Goal: Information Seeking & Learning: Check status

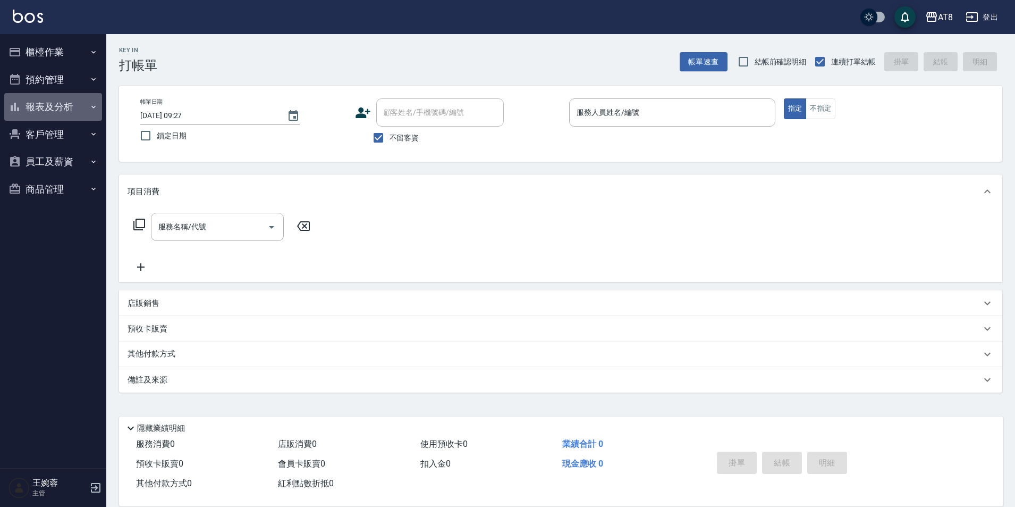
click at [63, 108] on button "報表及分析" at bounding box center [53, 107] width 98 height 28
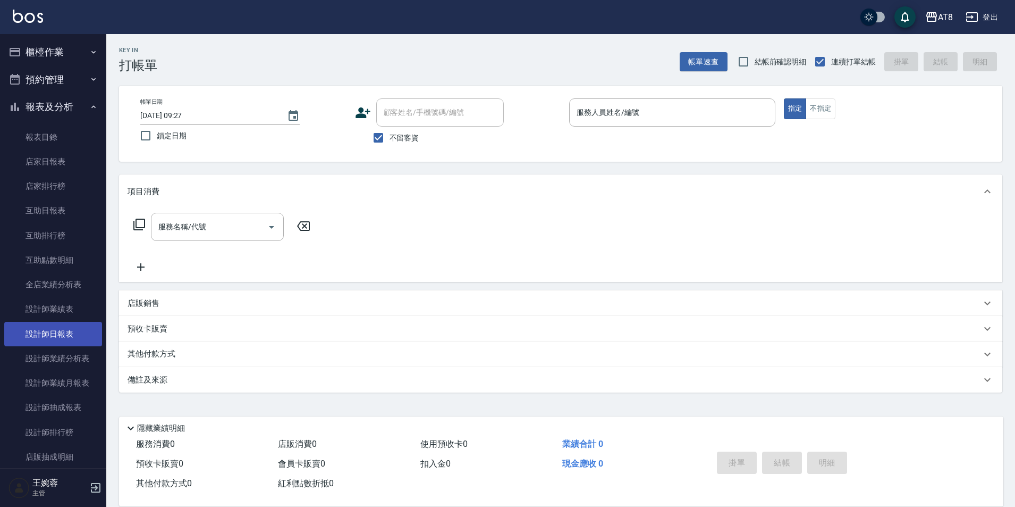
click at [64, 338] on link "設計師日報表" at bounding box center [53, 334] width 98 height 24
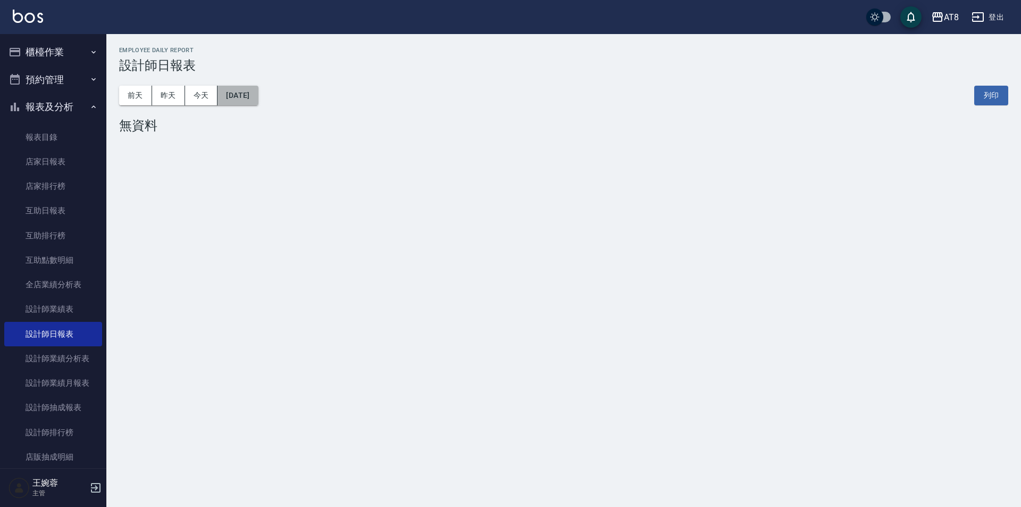
click at [247, 95] on button "[DATE]" at bounding box center [237, 96] width 40 height 20
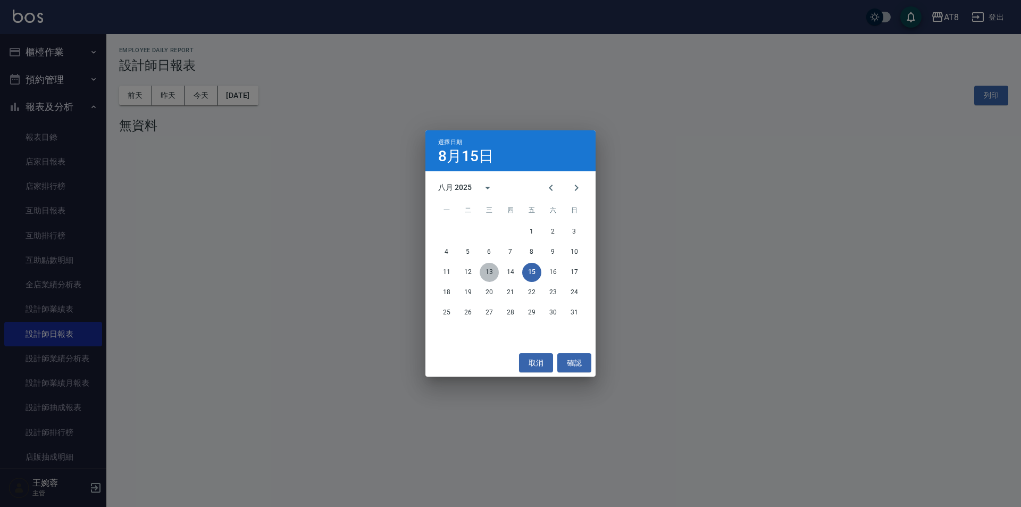
click at [494, 273] on button "13" at bounding box center [488, 272] width 19 height 19
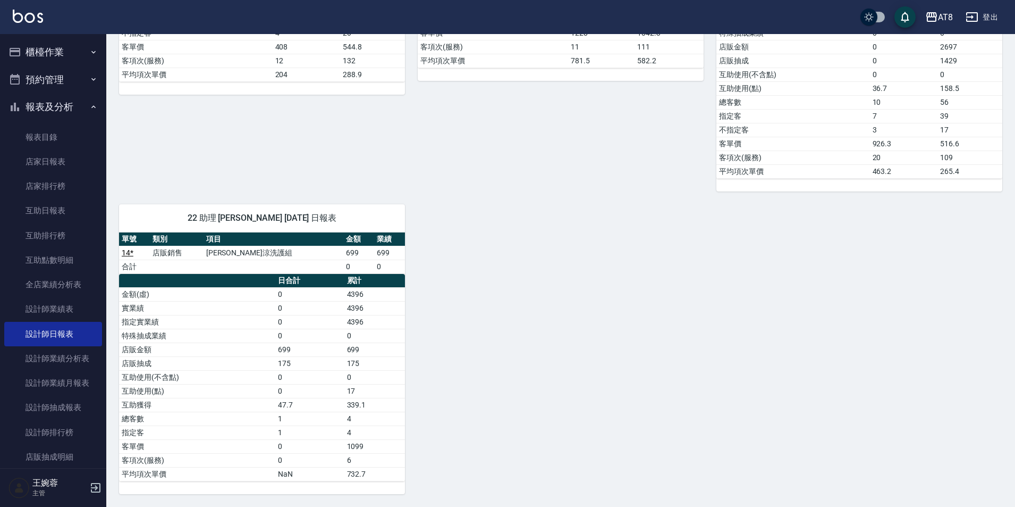
scroll to position [450, 0]
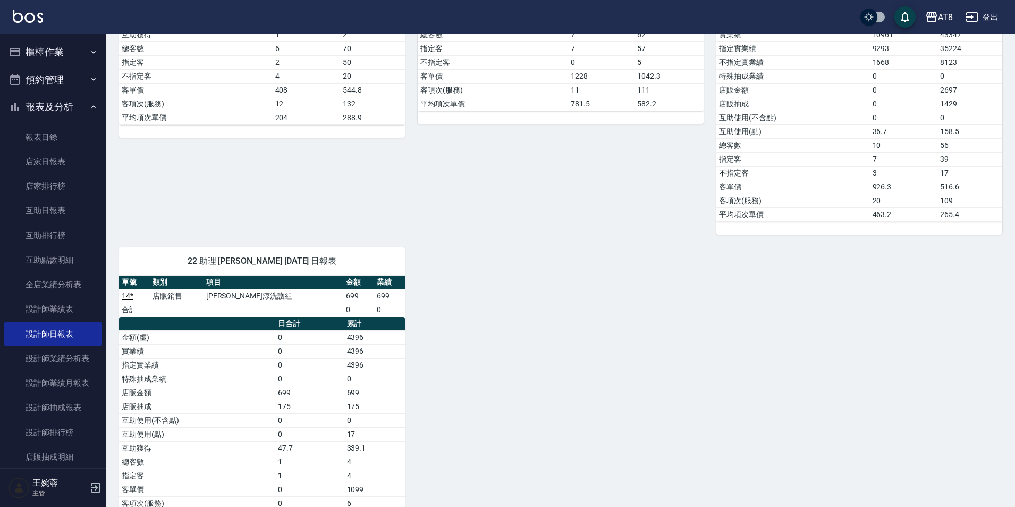
drag, startPoint x: 1002, startPoint y: 345, endPoint x: 991, endPoint y: 224, distance: 121.1
click at [995, 230] on div "1 YUKI [PERSON_NAME]芸 [DATE] 日報表 單號 類別 項目 金額 業績 1 消費 水沁涼套餐 1198 1198 5 * 消費 洗髮 …" at bounding box center [554, 96] width 896 height 881
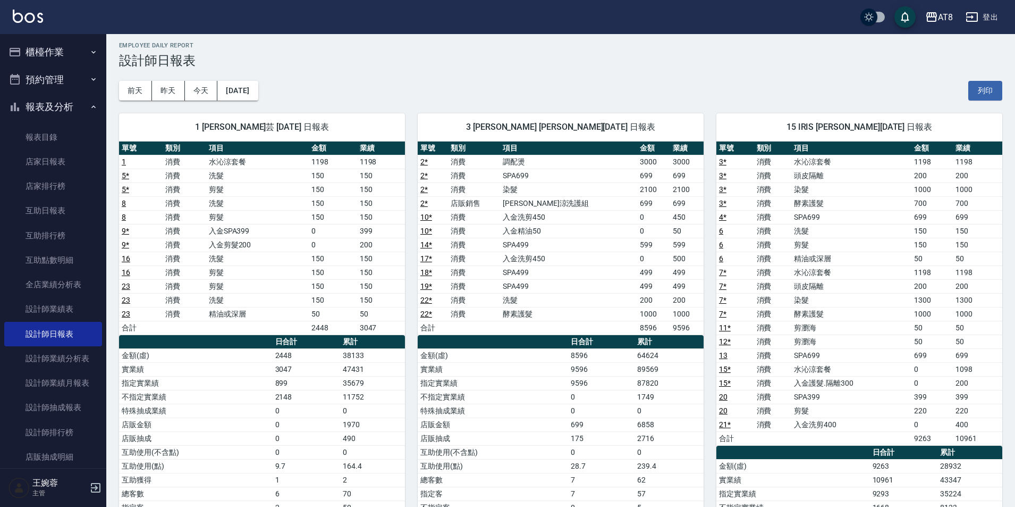
scroll to position [0, 0]
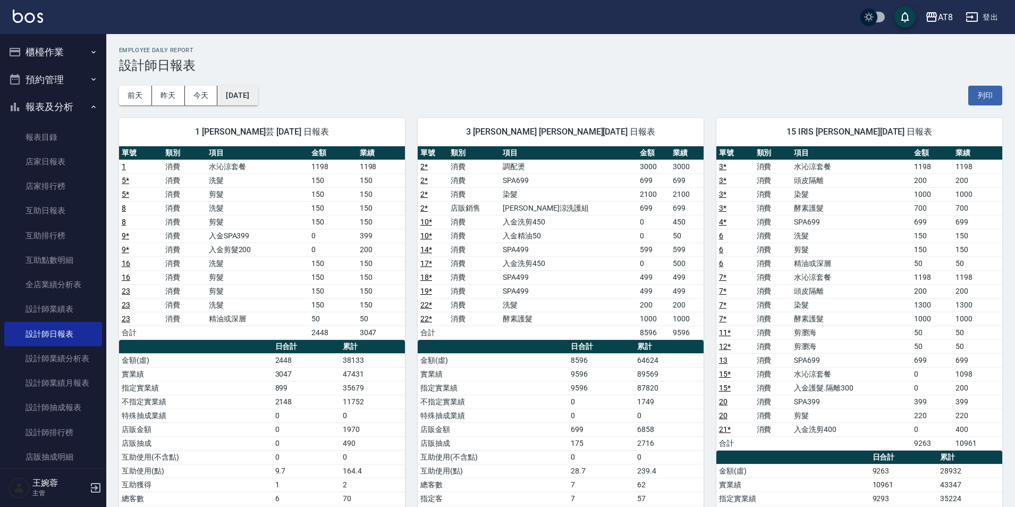
click at [258, 96] on button "[DATE]" at bounding box center [237, 96] width 40 height 20
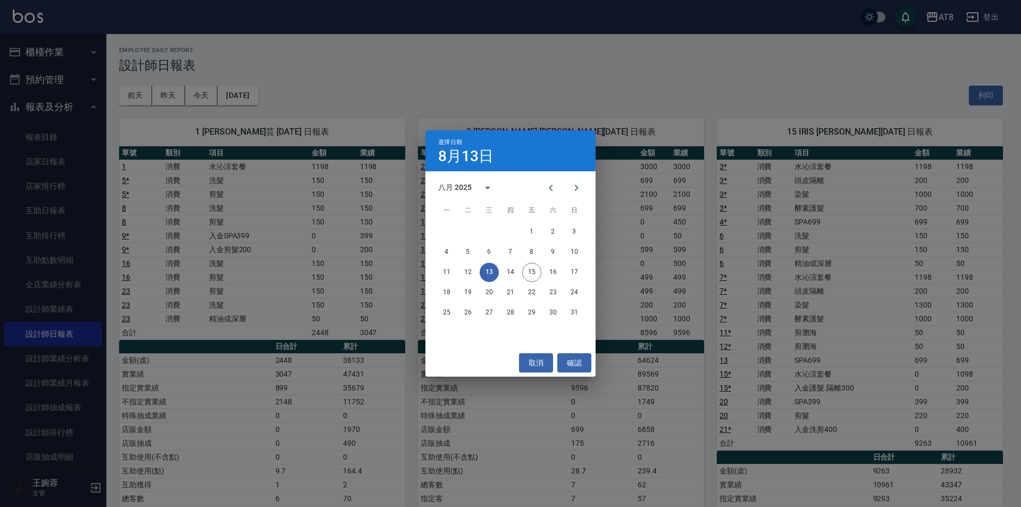
click at [349, 76] on div "選擇日期 [DATE] 八月 2025 一 二 三 四 五 六 日 1 2 3 4 5 6 7 8 9 10 11 12 13 14 15 16 17 18 …" at bounding box center [510, 253] width 1021 height 507
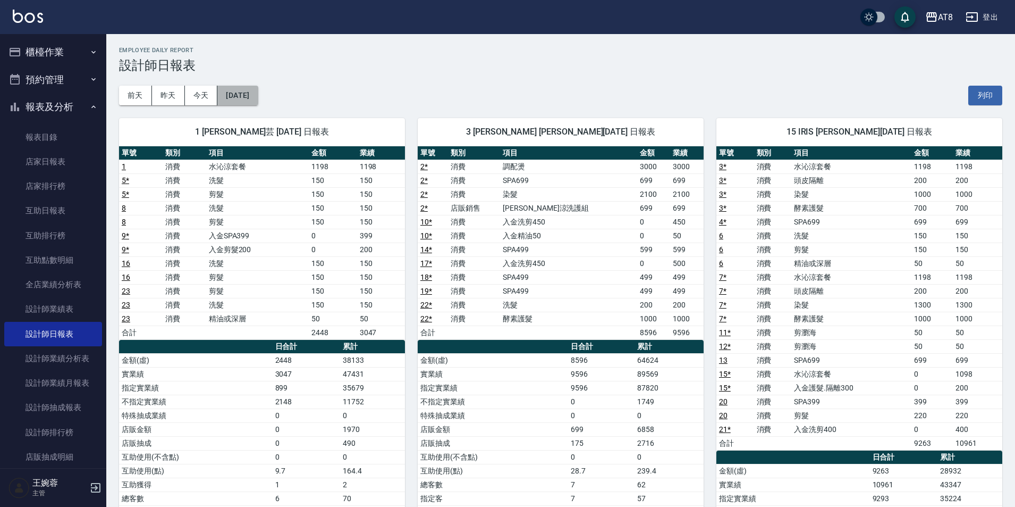
click at [248, 92] on button "[DATE]" at bounding box center [237, 96] width 40 height 20
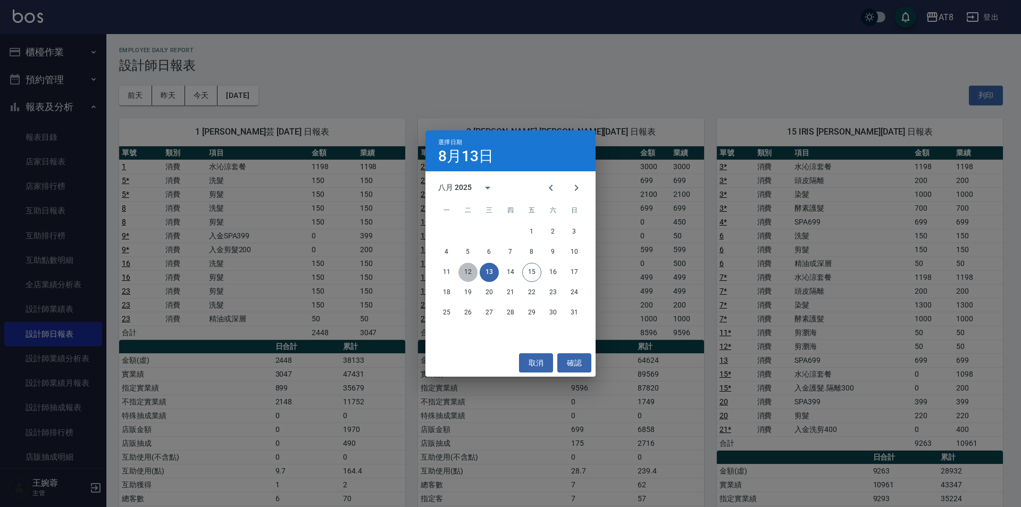
click at [464, 273] on button "12" at bounding box center [467, 272] width 19 height 19
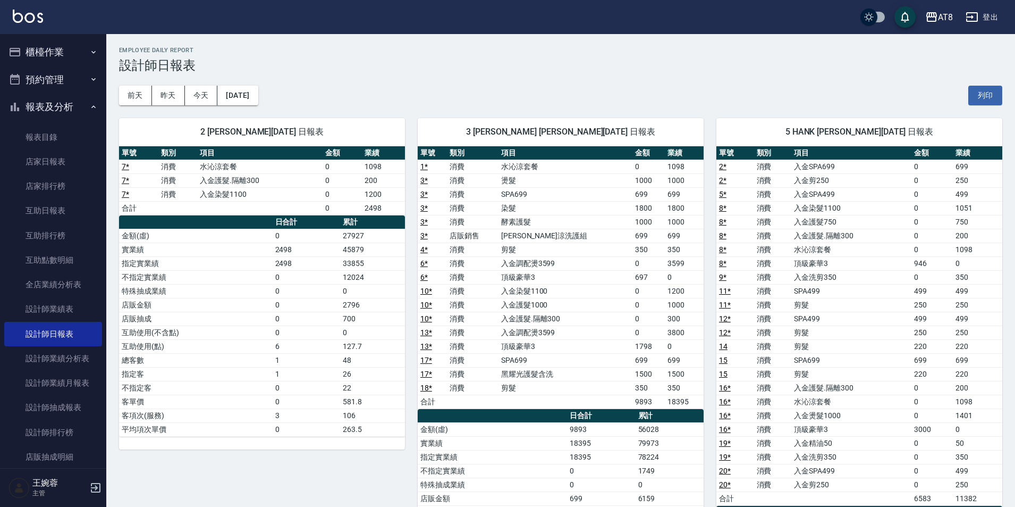
click at [45, 14] on div "AT8 登出" at bounding box center [507, 17] width 1015 height 34
click at [40, 18] on img at bounding box center [28, 16] width 30 height 13
